Goal: Task Accomplishment & Management: Use online tool/utility

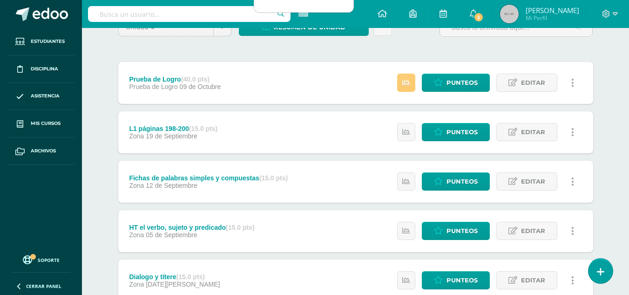
scroll to position [140, 0]
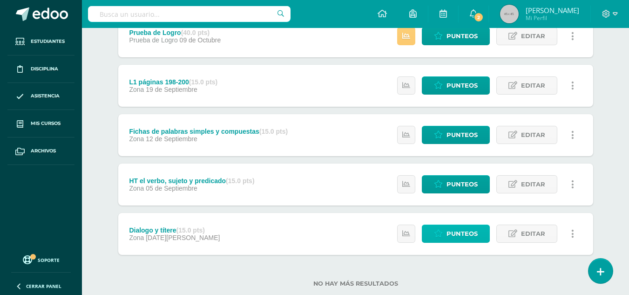
click at [471, 231] on span "Punteos" at bounding box center [461, 233] width 31 height 17
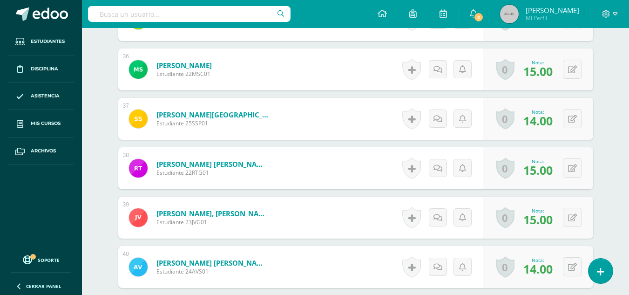
scroll to position [2200, 0]
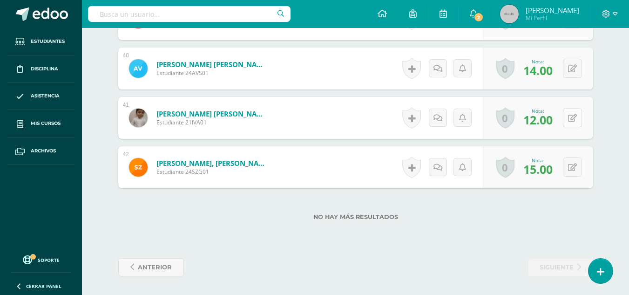
click at [572, 109] on button at bounding box center [572, 117] width 19 height 19
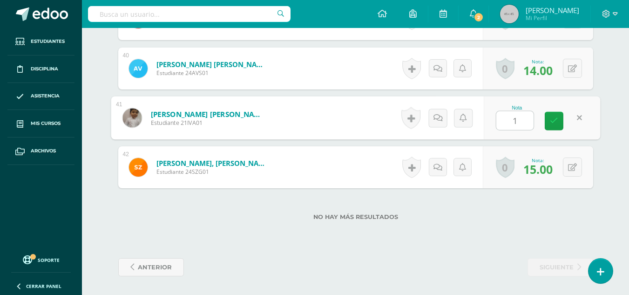
type input "15"
click at [557, 118] on icon at bounding box center [554, 121] width 8 height 8
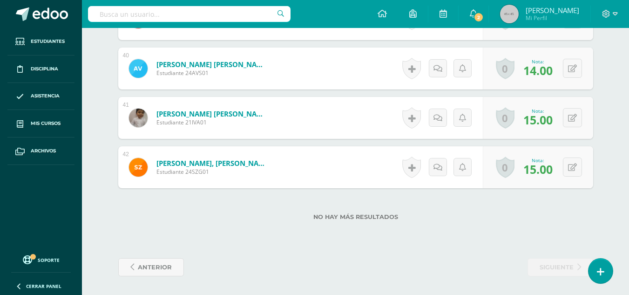
scroll to position [1967, 0]
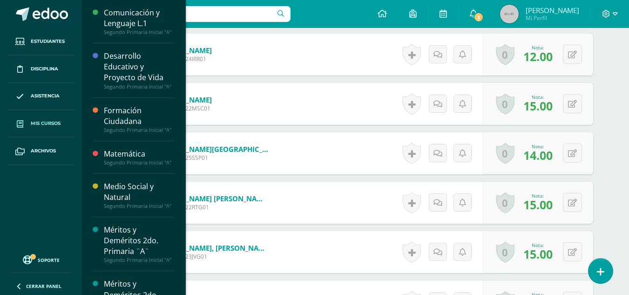
click at [49, 122] on span "Mis cursos" at bounding box center [46, 123] width 30 height 7
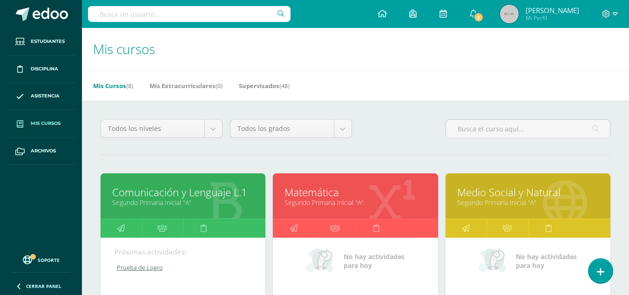
click at [524, 201] on link "Segundo Primaria Inicial "A"" at bounding box center [527, 202] width 141 height 9
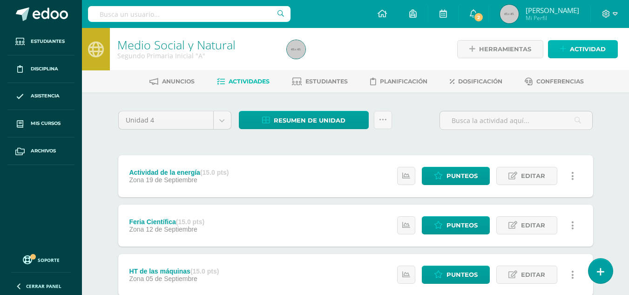
click at [575, 46] on span "Actividad" at bounding box center [588, 48] width 36 height 17
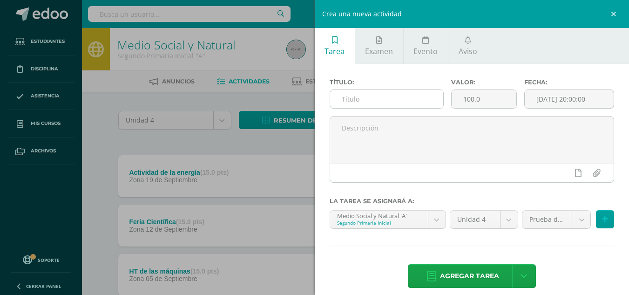
click at [396, 100] on input "text" at bounding box center [386, 99] width 113 height 18
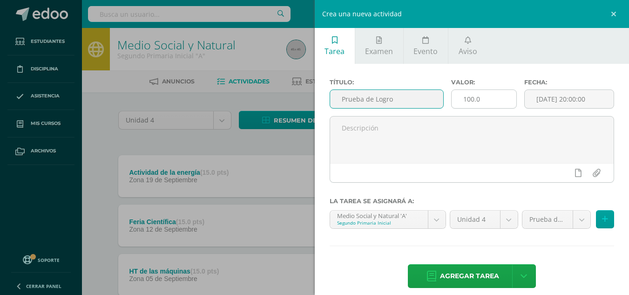
type input "Prueba de Logro"
click at [499, 97] on input "100.0" at bounding box center [483, 99] width 65 height 18
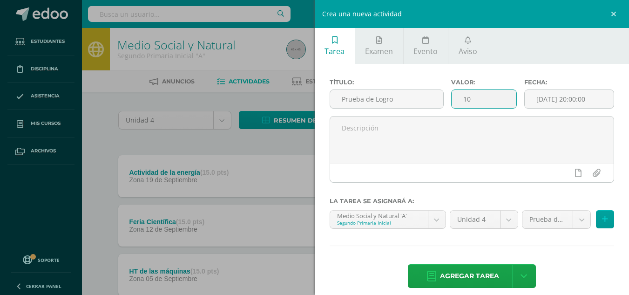
type input "1"
type input "40"
click at [595, 96] on input "[DATE] 20:00:00" at bounding box center [569, 99] width 89 height 18
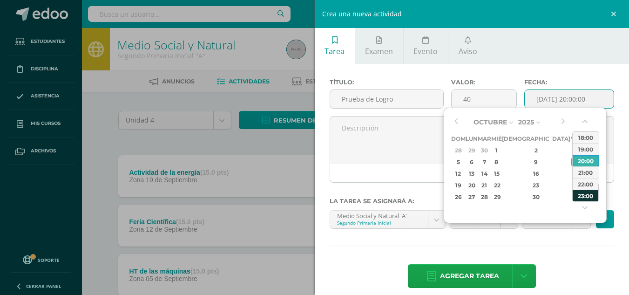
click at [583, 197] on div "23:00" at bounding box center [585, 195] width 26 height 12
type input "2025-10-10 23:00"
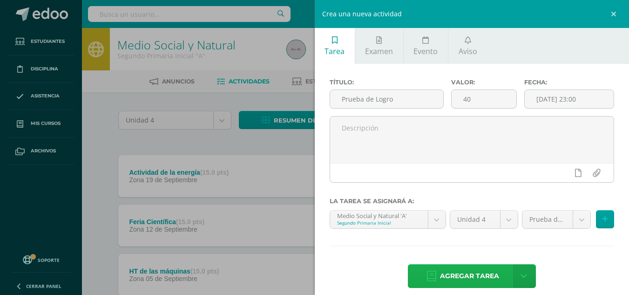
click at [471, 276] on span "Agregar tarea" at bounding box center [469, 275] width 59 height 23
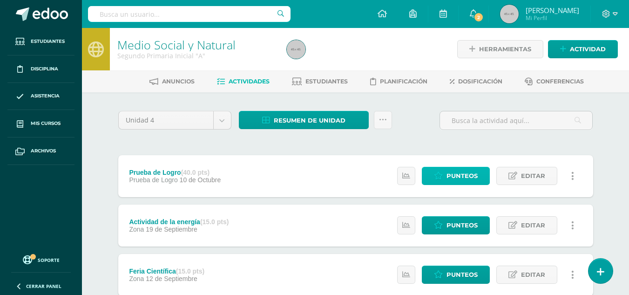
click at [475, 179] on span "Punteos" at bounding box center [461, 175] width 31 height 17
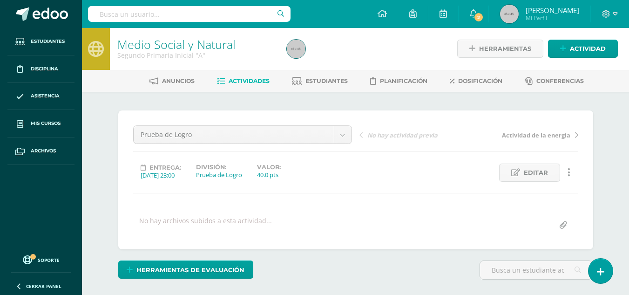
scroll to position [187, 0]
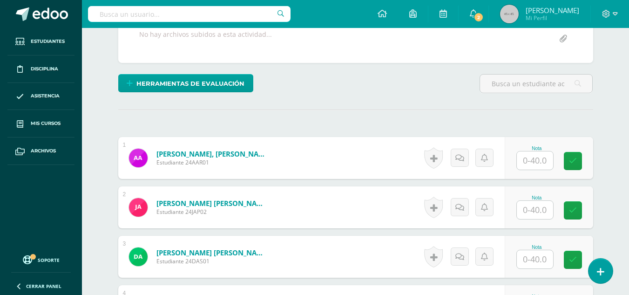
click at [545, 162] on input "text" at bounding box center [535, 160] width 36 height 18
type input "32"
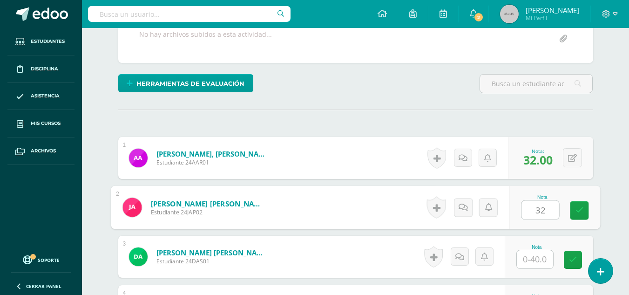
type input "32"
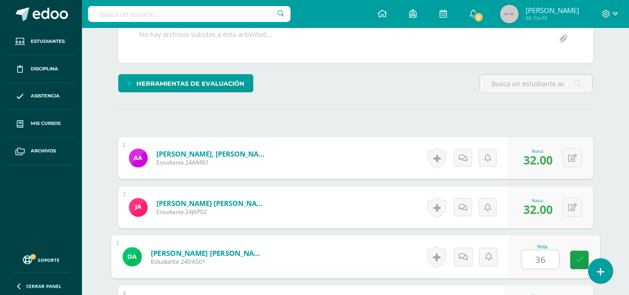
type input "36"
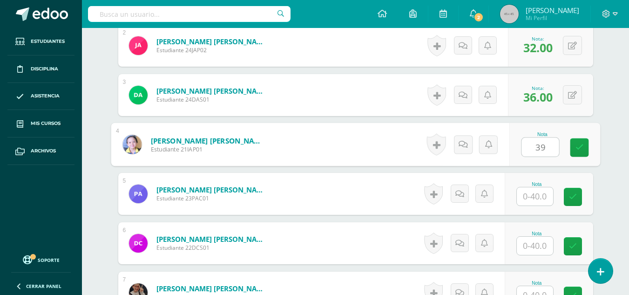
type input "39"
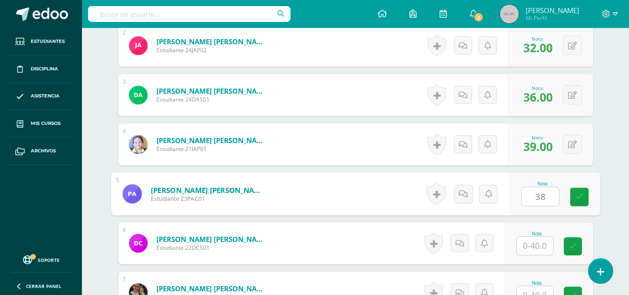
type input "38"
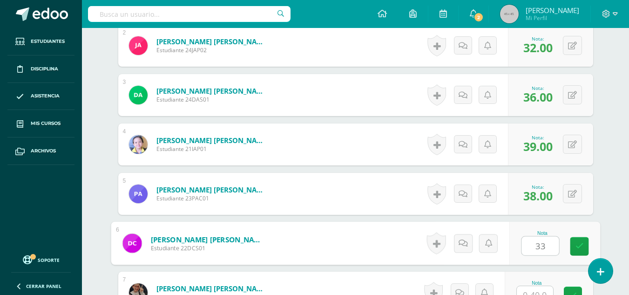
type input "33"
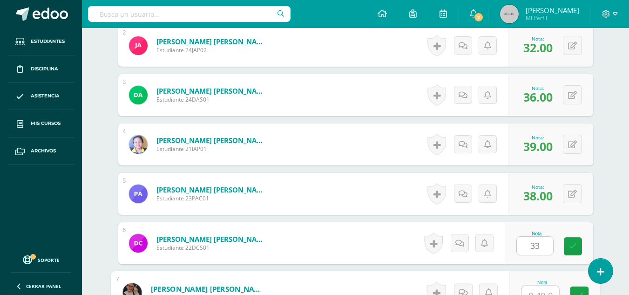
scroll to position [358, 0]
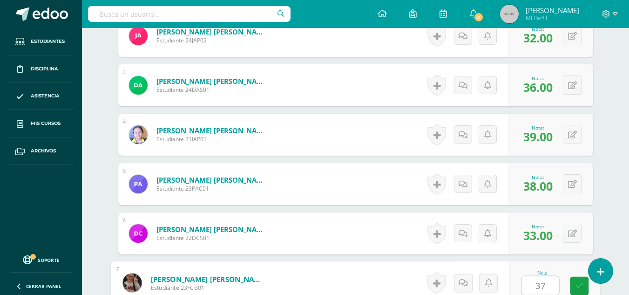
type input "37"
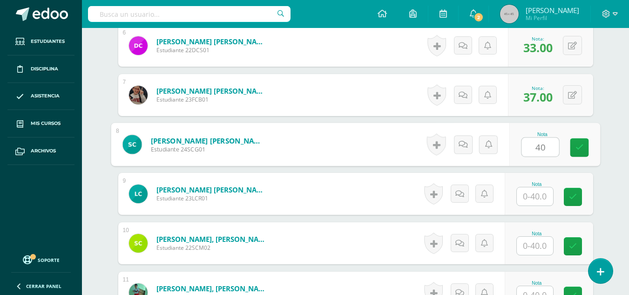
type input "40"
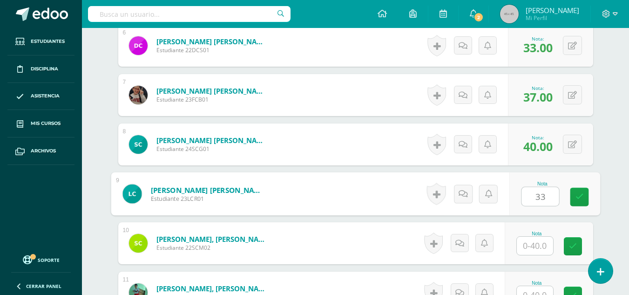
type input "33"
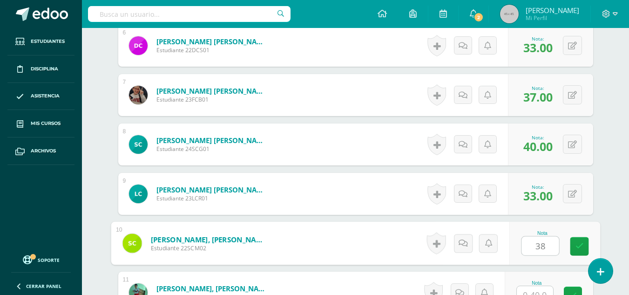
type input "38"
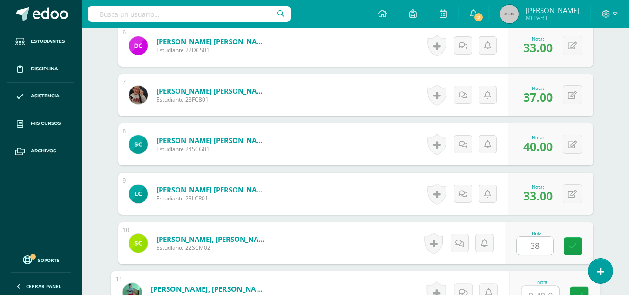
scroll to position [555, 0]
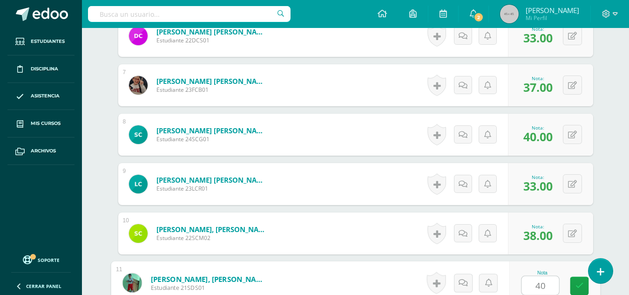
type input "40"
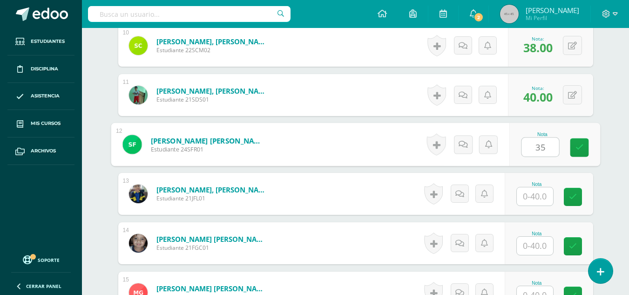
type input "35"
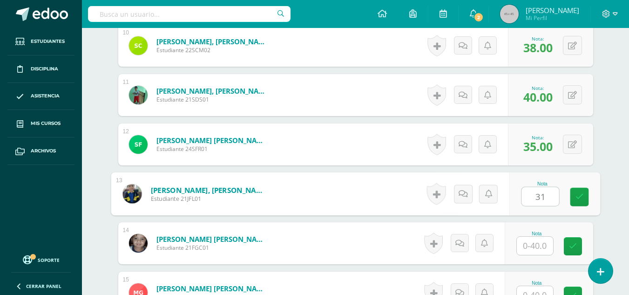
type input "31"
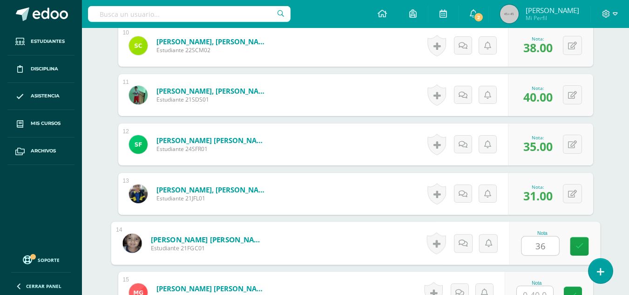
type input "36"
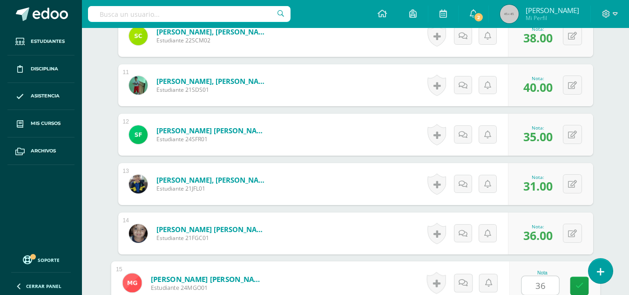
type input "36"
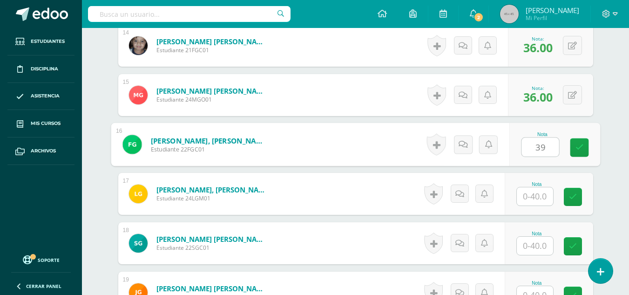
type input "39"
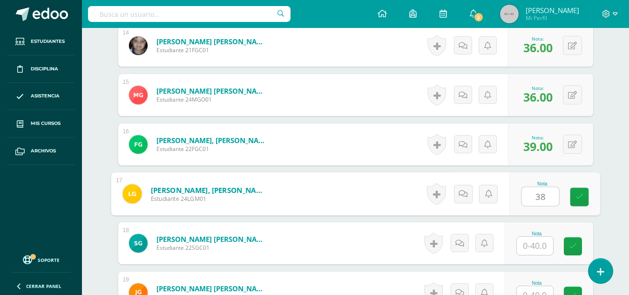
type input "38"
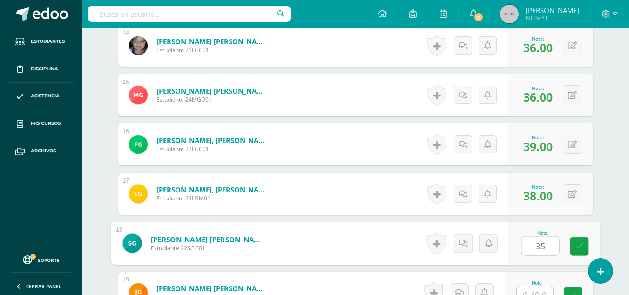
type input "35"
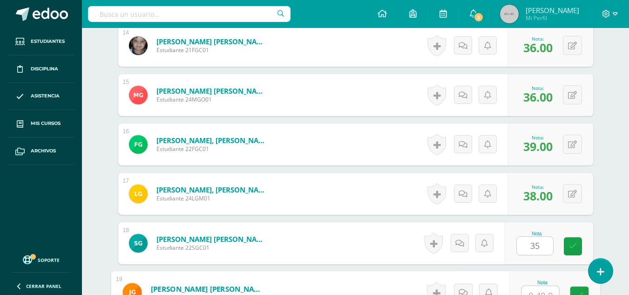
scroll to position [950, 0]
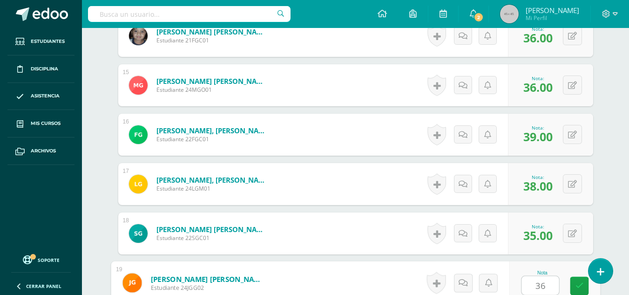
type input "36"
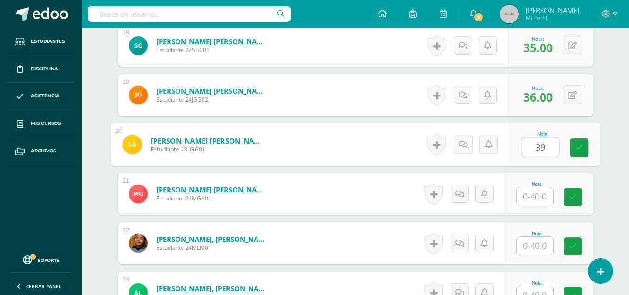
type input "39"
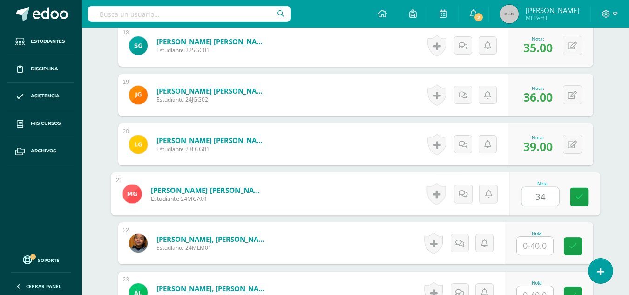
type input "34"
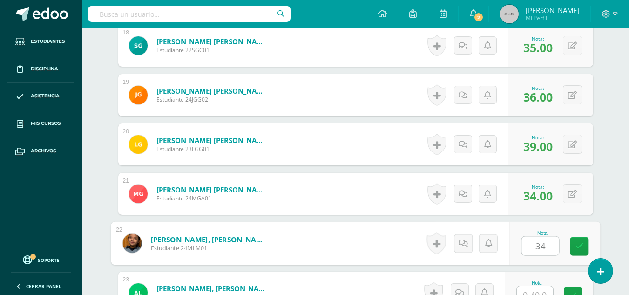
type input "34"
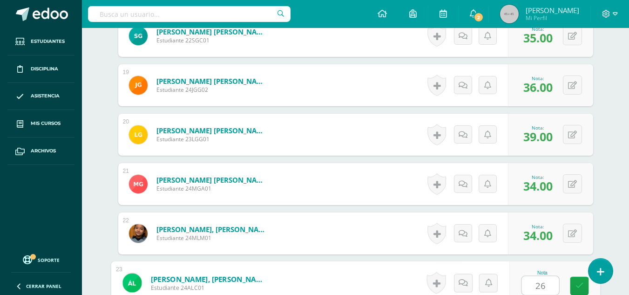
type input "26"
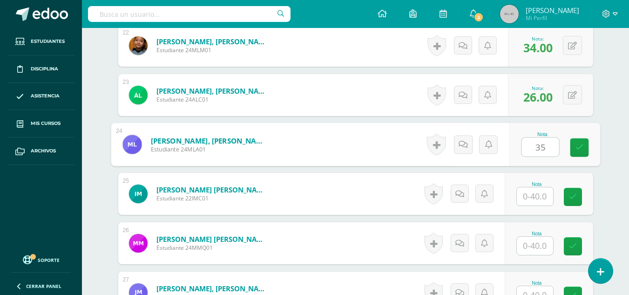
type input "35"
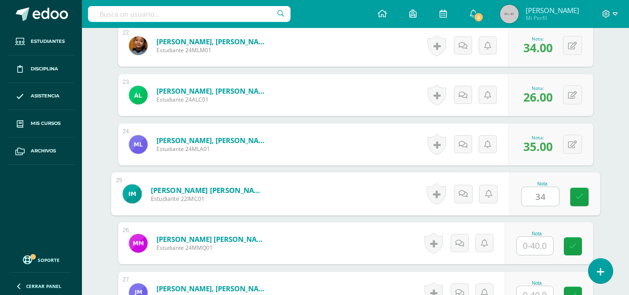
type input "34"
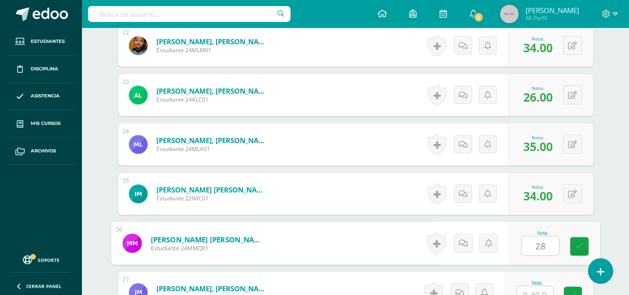
type input "28"
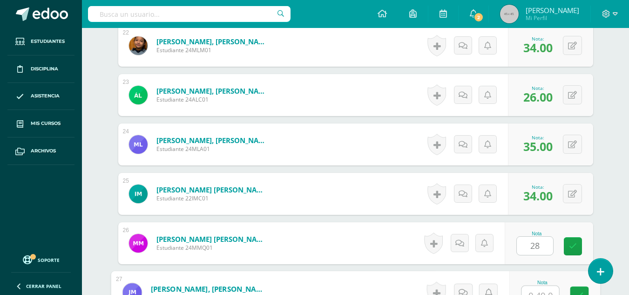
scroll to position [1345, 0]
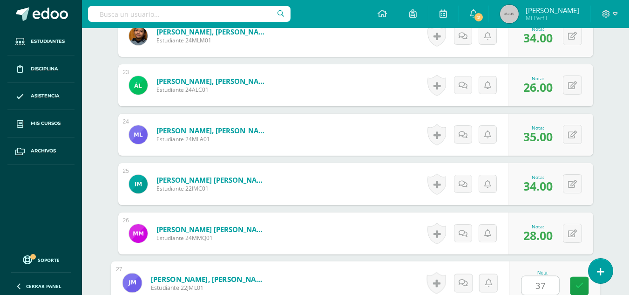
type input "37"
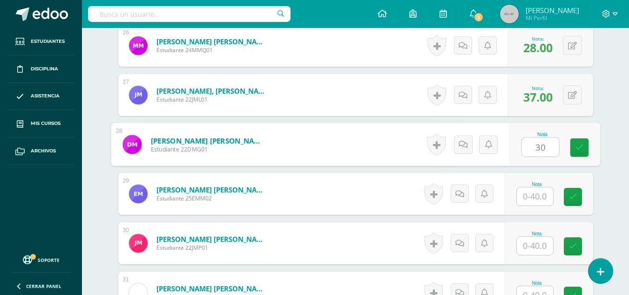
type input "30"
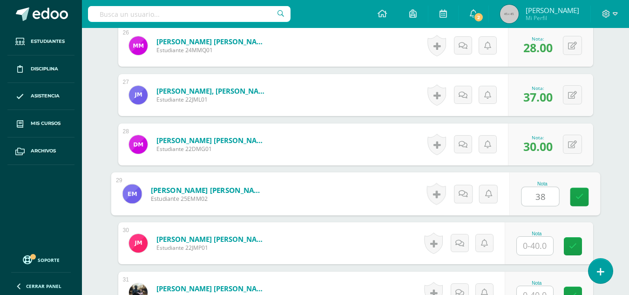
type input "38"
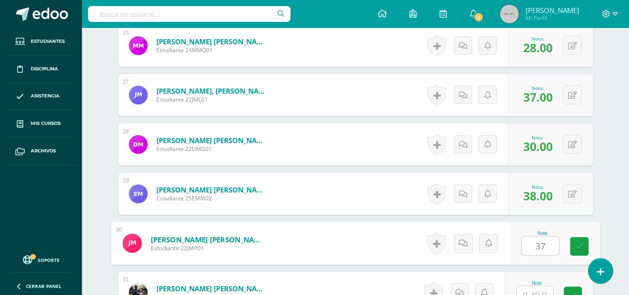
type input "37"
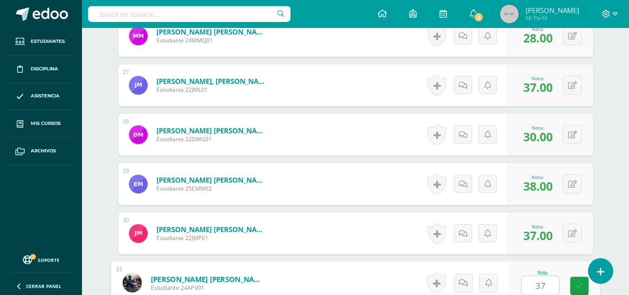
type input "37"
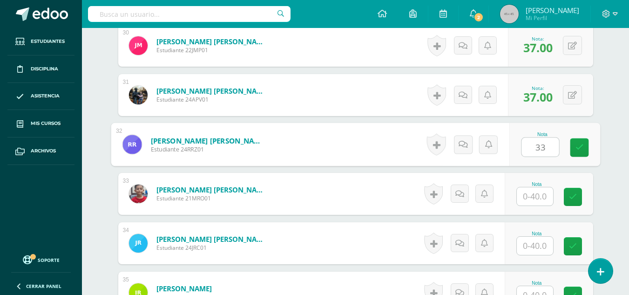
type input "33"
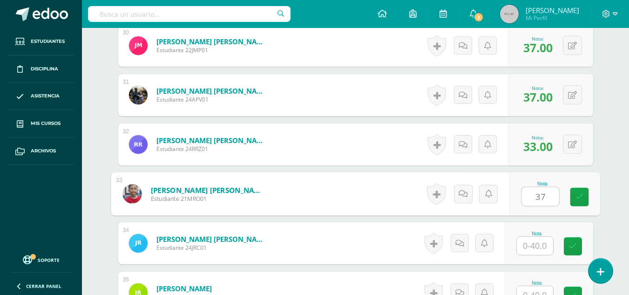
type input "37"
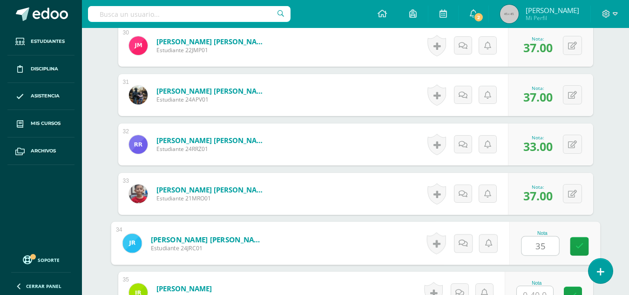
type input "35"
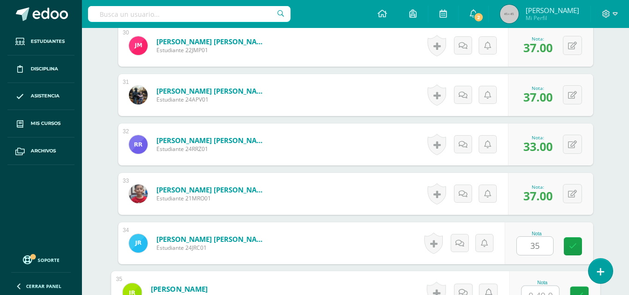
scroll to position [1739, 0]
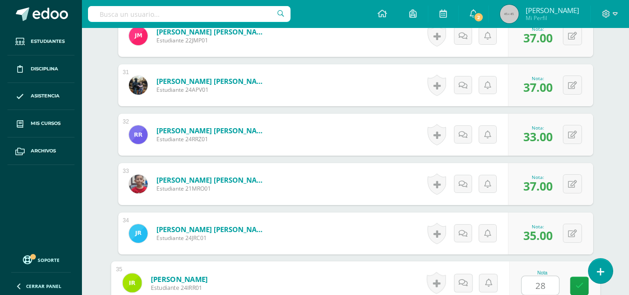
type input "28"
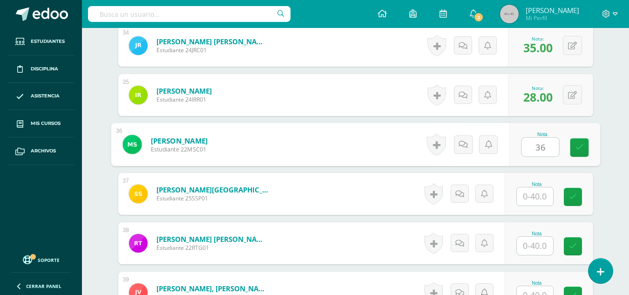
type input "36"
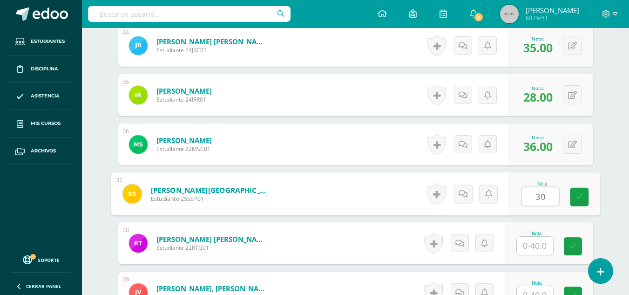
type input "30"
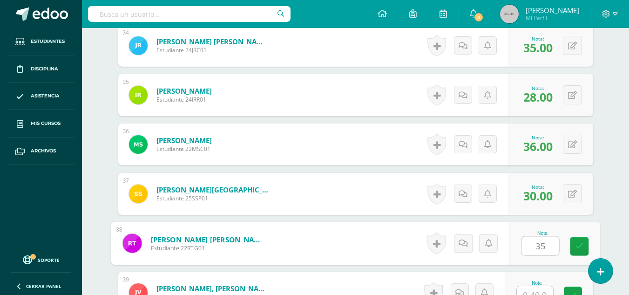
type input "35"
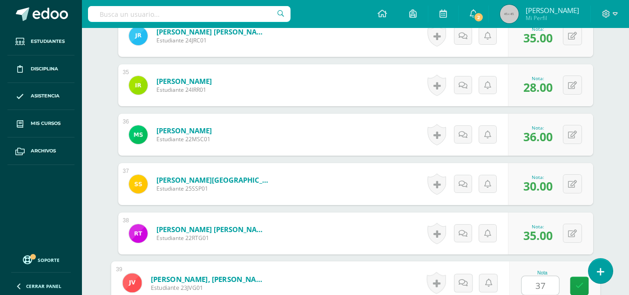
type input "37"
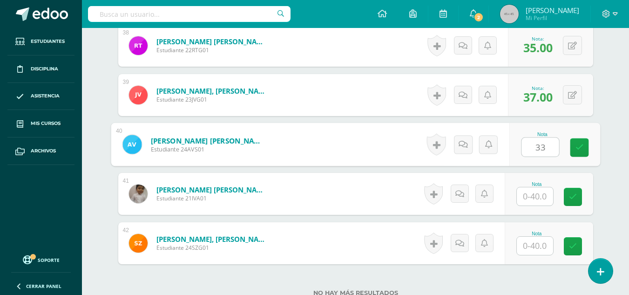
type input "33"
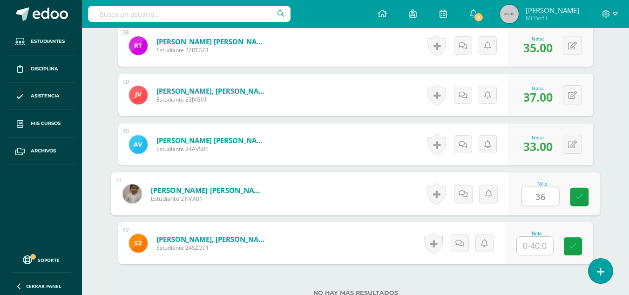
type input "36"
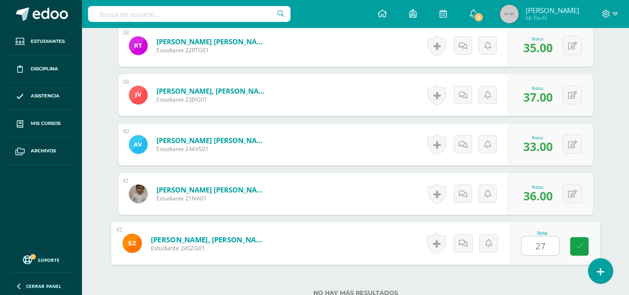
type input "27"
drag, startPoint x: 603, startPoint y: 134, endPoint x: 611, endPoint y: 134, distance: 7.9
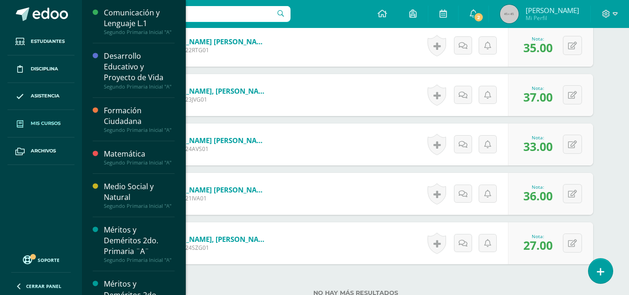
click at [48, 118] on link "Mis cursos" at bounding box center [40, 123] width 67 height 27
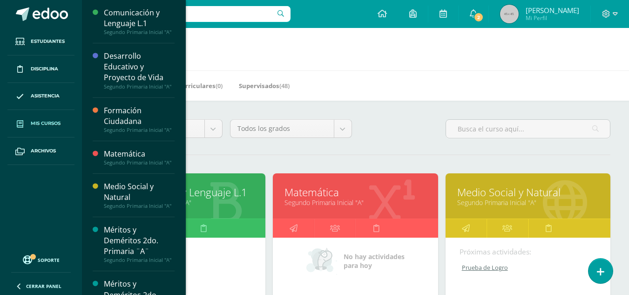
click at [213, 185] on link "Comunicación y Lenguaje L.1" at bounding box center [182, 192] width 141 height 14
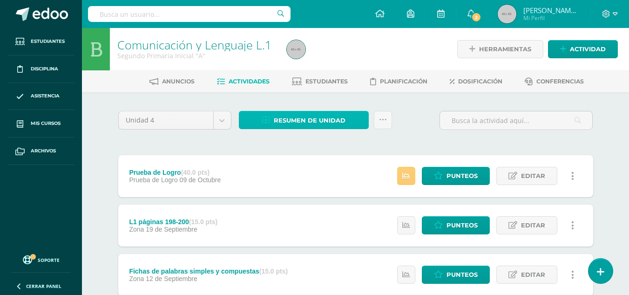
click at [286, 118] on span "Resumen de unidad" at bounding box center [310, 120] width 72 height 17
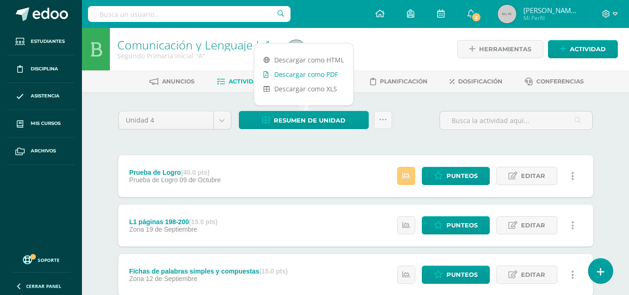
click at [319, 72] on link "Descargar como PDF" at bounding box center [303, 74] width 99 height 14
click at [610, 14] on icon at bounding box center [606, 14] width 8 height 8
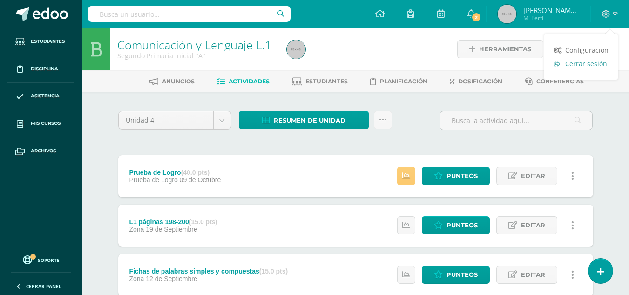
click at [606, 62] on span "Cerrar sesión" at bounding box center [586, 63] width 42 height 9
